Goal: Task Accomplishment & Management: Use online tool/utility

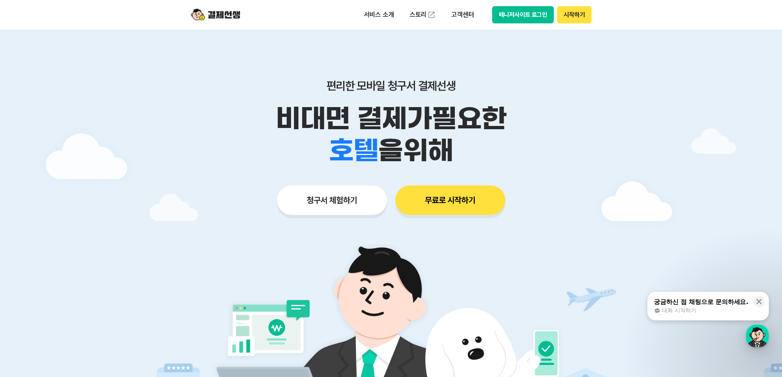
click at [690, 141] on div at bounding box center [391, 246] width 782 height 433
drag, startPoint x: 323, startPoint y: 154, endPoint x: 517, endPoint y: 140, distance: 194.3
click at [483, 144] on div "학원 공부방 호텔 쇼핑몰 병원 배달 보험사 항공사 골프장 을 위해" at bounding box center [391, 151] width 421 height 32
click at [709, 147] on div at bounding box center [391, 246] width 782 height 433
click at [334, 199] on button "청구서 체험하기" at bounding box center [332, 201] width 110 height 30
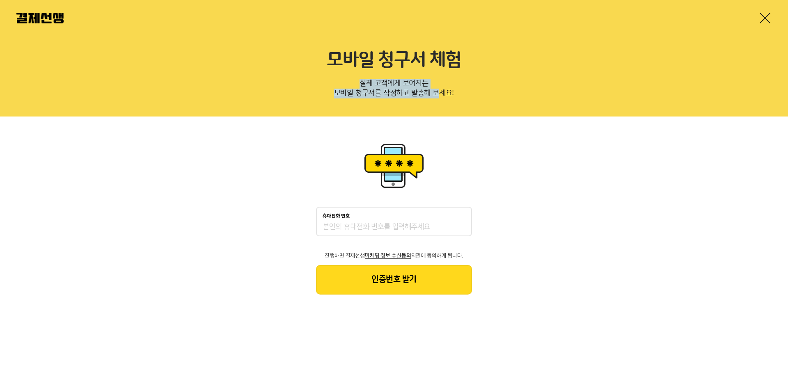
drag, startPoint x: 354, startPoint y: 78, endPoint x: 453, endPoint y: 110, distance: 103.5
click at [444, 106] on div "모바일 청구서 체험 실제 고객에게 보여지는 모바일 청구서를 작성하고 발송해 보세요!" at bounding box center [394, 58] width 788 height 117
click at [453, 110] on div "모바일 청구서 체험 실제 고객에게 보여지는 모바일 청구서를 작성하고 발송해 보세요!" at bounding box center [394, 58] width 788 height 117
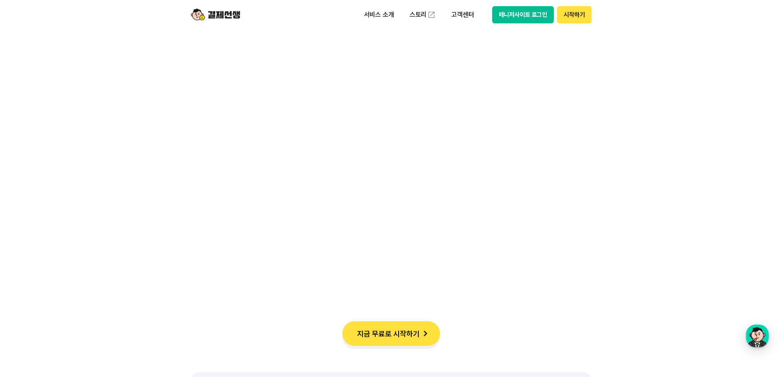
scroll to position [780, 0]
